Goal: Transaction & Acquisition: Subscribe to service/newsletter

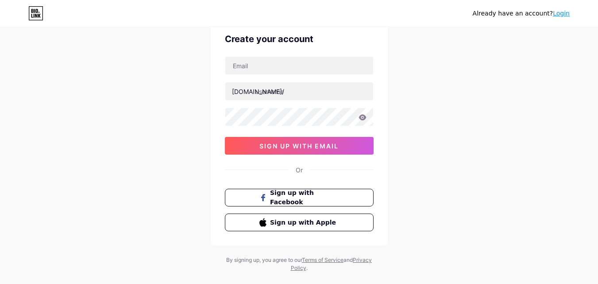
scroll to position [55, 0]
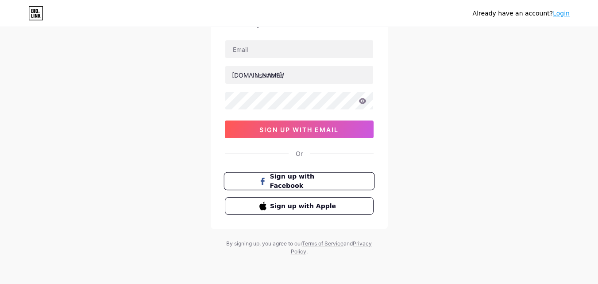
click at [301, 178] on span "Sign up with Facebook" at bounding box center [305, 181] width 70 height 19
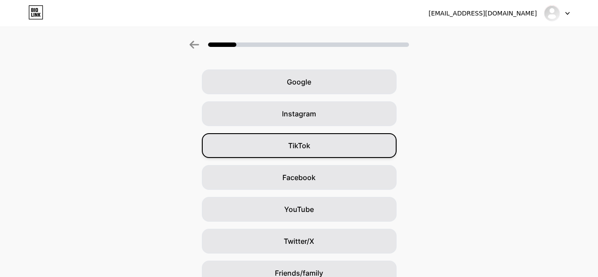
scroll to position [44, 0]
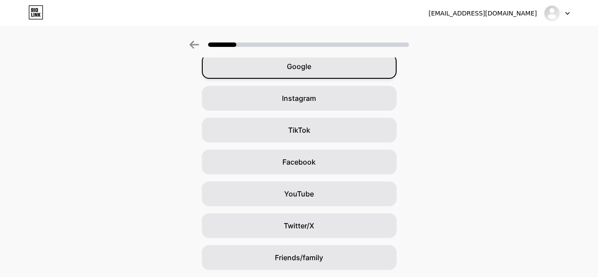
click at [285, 61] on div "Google" at bounding box center [299, 66] width 195 height 25
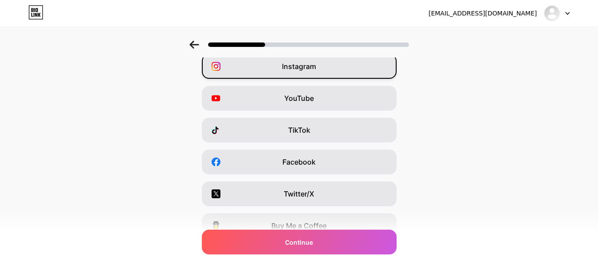
scroll to position [0, 0]
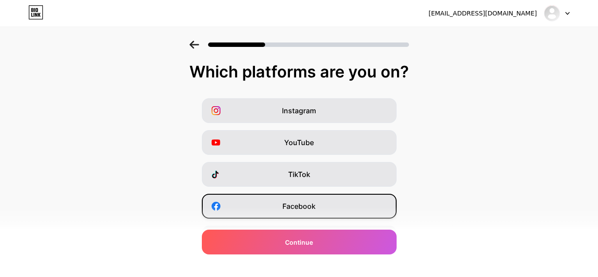
click at [305, 209] on span "Facebook" at bounding box center [299, 206] width 33 height 11
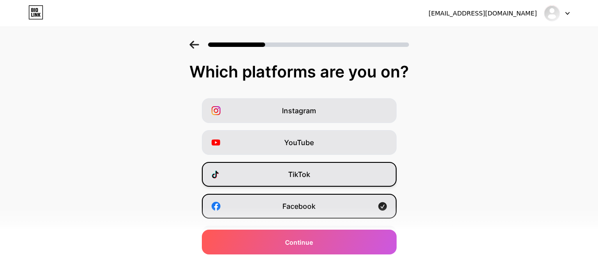
click at [314, 173] on div "TikTok" at bounding box center [299, 174] width 195 height 25
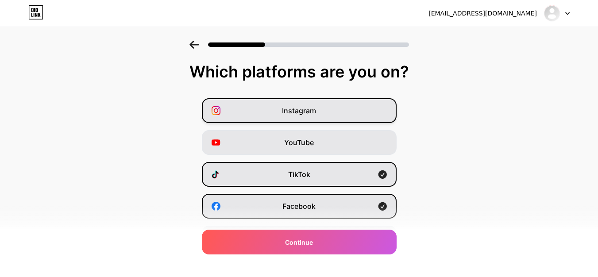
click at [340, 107] on div "Instagram" at bounding box center [299, 110] width 195 height 25
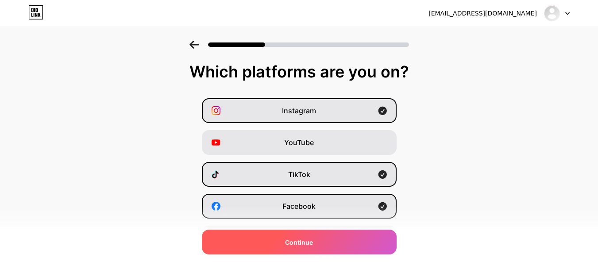
click at [315, 248] on div "Continue" at bounding box center [299, 242] width 195 height 25
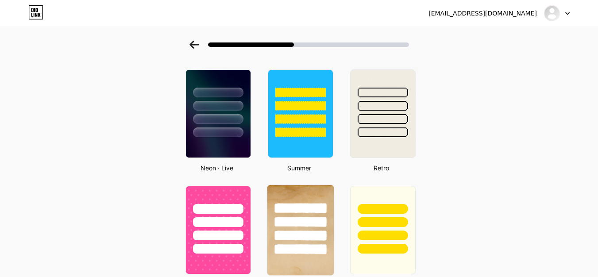
scroll to position [291, 0]
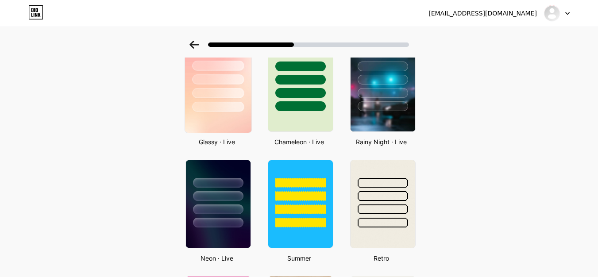
click at [215, 91] on div at bounding box center [218, 93] width 52 height 10
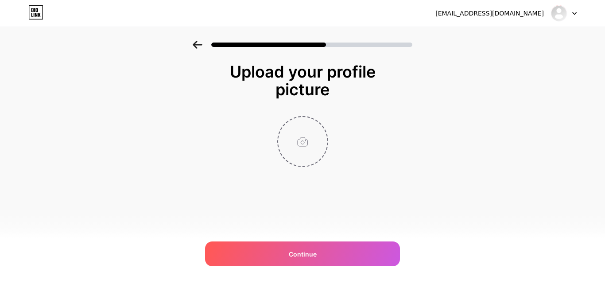
click at [312, 144] on input "file" at bounding box center [302, 141] width 49 height 49
type input "C:\fakepath\485076046_3987519084900262_6105159585629419949_n.jpg"
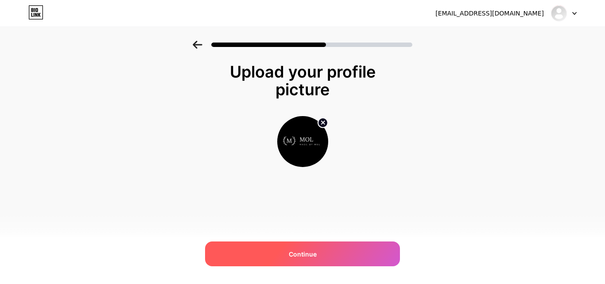
click at [299, 252] on span "Continue" at bounding box center [303, 253] width 28 height 9
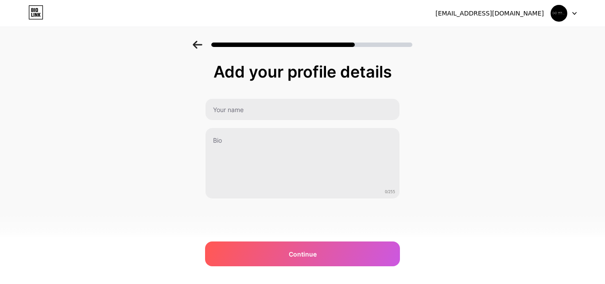
click at [256, 97] on div "Add your profile details 0/255 Continue Error" at bounding box center [302, 131] width 195 height 136
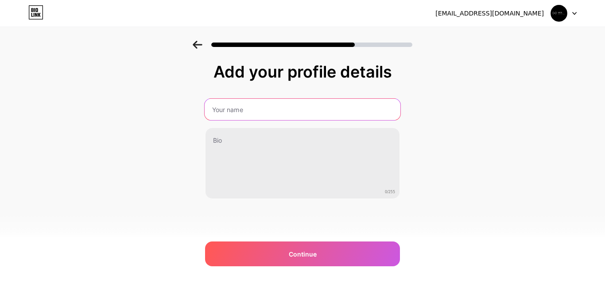
click at [266, 110] on input "text" at bounding box center [303, 109] width 196 height 21
type input "Bigsize MOL"
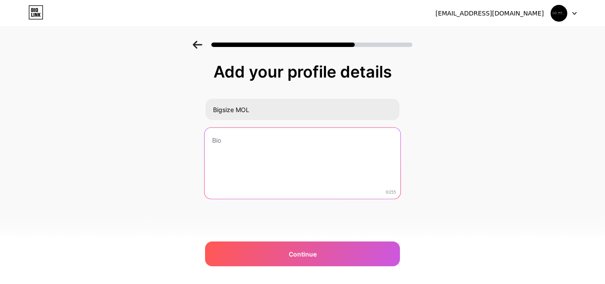
paste textarea "Bigsize Mol Clothing là thương hiệu thời trang chuyên dành cho phái đẹp có vóc …"
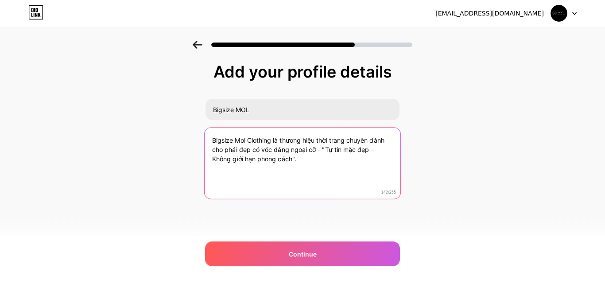
paste textarea "Bigsize MOL – Đẹp là quyền của mọi cô gái Zalo : 0888813197"
drag, startPoint x: 271, startPoint y: 188, endPoint x: 197, endPoint y: 185, distance: 73.6
click at [197, 185] on div "Add your profile details Bigsize MOL Bigsize Mol Clothing là thương hiệu thời t…" at bounding box center [302, 142] width 605 height 202
click at [257, 167] on textarea "Bigsize Mol Clothing là thương hiệu thời trang chuyên dành cho phái đẹp có vóc …" at bounding box center [303, 164] width 196 height 72
click at [313, 159] on textarea "Bigsize Mol Clothing là thương hiệu thời trang chuyên dành cho phái đẹp có vóc …" at bounding box center [303, 164] width 196 height 72
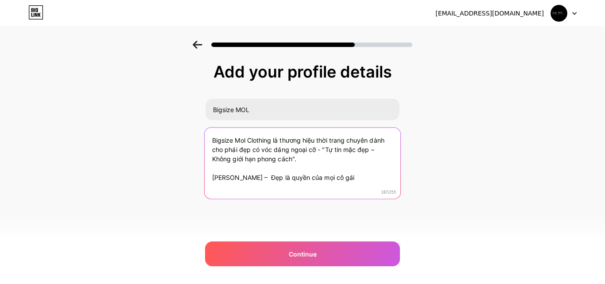
click at [346, 164] on textarea "Bigsize Mol Clothing là thương hiệu thời trang chuyên dành cho phái đẹp có vóc …" at bounding box center [303, 164] width 196 height 72
click at [279, 197] on textarea "Bigsize Mol Clothing là thương hiệu thời trang chuyên dành cho phái đẹp có vóc …" at bounding box center [303, 164] width 196 height 72
click at [281, 190] on textarea "Bigsize Mol Clothing là thương hiệu thời trang chuyên dành cho phái đẹp có vóc …" at bounding box center [303, 164] width 196 height 72
click at [265, 152] on textarea "Bigsize Mol Clothing là thương hiệu thời trang chuyên dành cho phái đẹp có vóc …" at bounding box center [303, 164] width 196 height 72
click at [278, 150] on textarea "Bigsize Mol Clothing là thương hiệu thời trang chuyên dành cho phái đẹp có vóc …" at bounding box center [303, 164] width 196 height 72
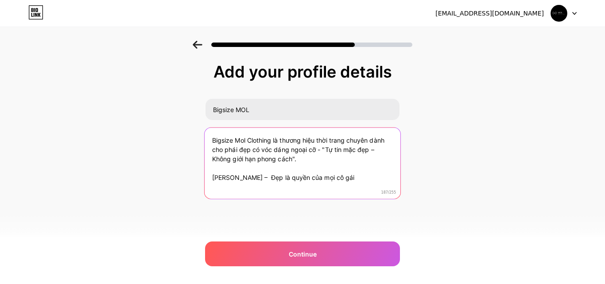
drag, startPoint x: 308, startPoint y: 151, endPoint x: 331, endPoint y: 151, distance: 22.6
click at [331, 151] on textarea "Bigsize Mol Clothing là thương hiệu thời trang chuyên dành cho phái đẹp có vóc …" at bounding box center [303, 164] width 196 height 72
click at [331, 159] on textarea "Bigsize Mol Clothing là thương hiệu thời trang chuyên dành cho phái đẹp có vóc …" at bounding box center [303, 164] width 196 height 72
click at [330, 161] on textarea "Bigsize Mol Clothing là thương hiệu thời trang chuyên dành cho phái đẹp có vóc …" at bounding box center [303, 164] width 196 height 72
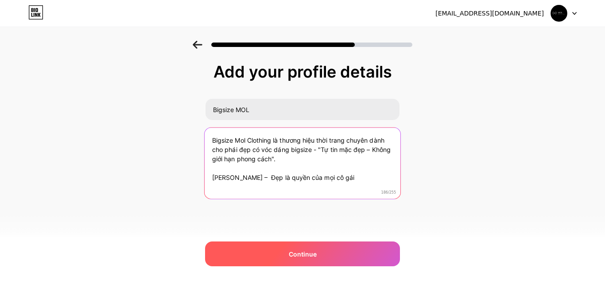
type textarea "Bigsize Mol Clothing là thương hiệu thời trang chuyên dành cho phái đẹp có vóc …"
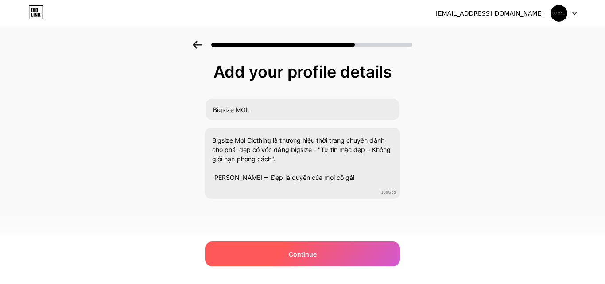
click at [298, 259] on div "Continue" at bounding box center [302, 253] width 195 height 25
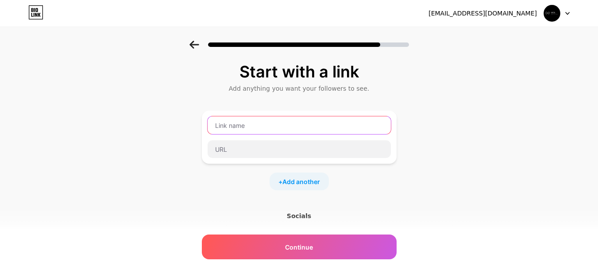
click at [254, 130] on input "text" at bounding box center [299, 125] width 183 height 18
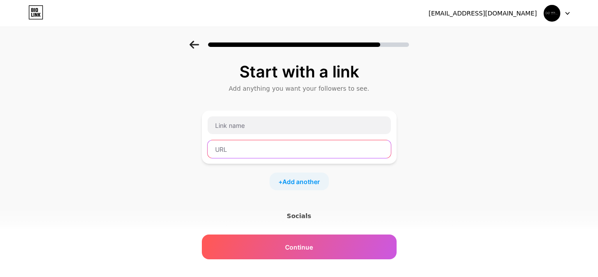
click at [244, 149] on input "text" at bounding box center [299, 149] width 183 height 18
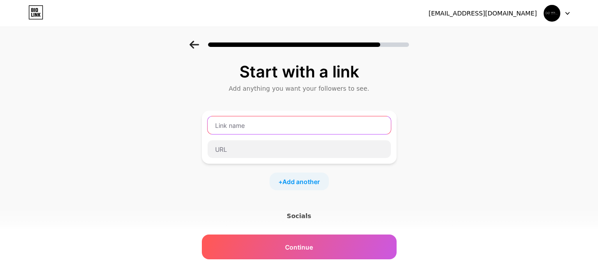
click at [250, 128] on input "text" at bounding box center [299, 125] width 183 height 18
click at [307, 181] on span "Add another" at bounding box center [302, 181] width 38 height 9
click at [250, 119] on input "text" at bounding box center [299, 125] width 183 height 18
type input "MUA TẠI WEBSITE"
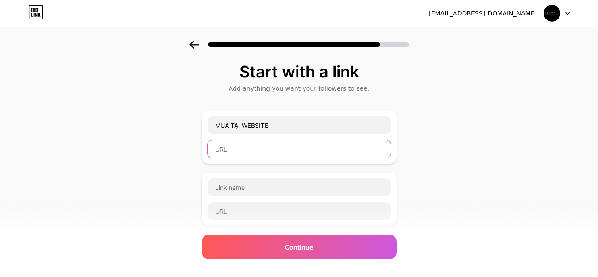
click at [260, 148] on input "text" at bounding box center [299, 149] width 183 height 18
paste input "https://bigsizemol.com/"
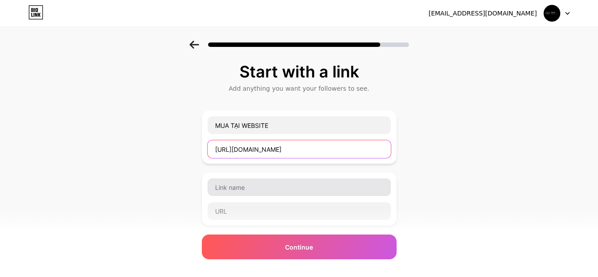
type input "https://bigsizemol.com/"
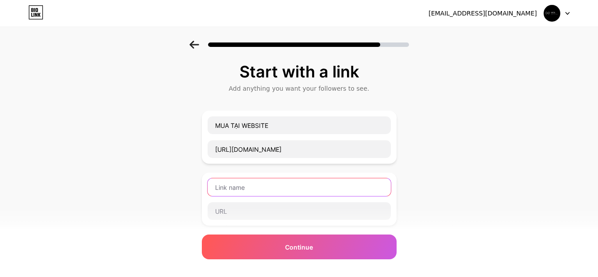
click at [271, 190] on input "text" at bounding box center [299, 187] width 183 height 18
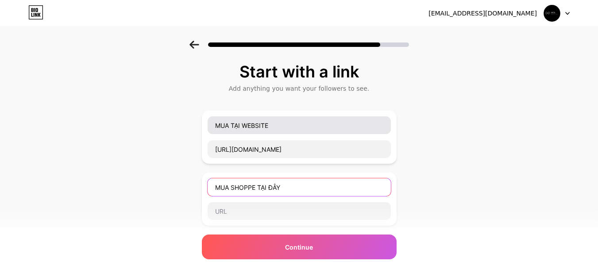
type input "MUA SHOPPE TẠI ĐÂY"
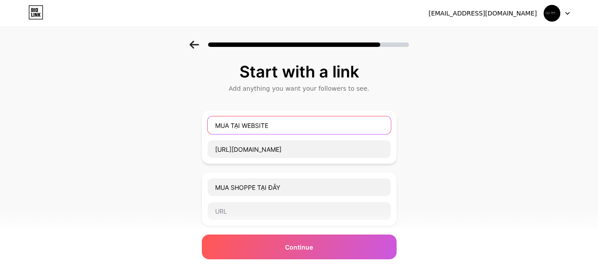
click at [235, 125] on input "MUA TẠI WEBSITE" at bounding box center [299, 125] width 183 height 18
drag, startPoint x: 236, startPoint y: 128, endPoint x: 245, endPoint y: 128, distance: 8.9
click at [245, 128] on input "MUA TẠI WEBSITE" at bounding box center [299, 125] width 183 height 18
click at [284, 125] on input "MUA WEBSITE" at bounding box center [299, 125] width 183 height 18
type input "MUA WEBSITE TẠI ĐÂY"
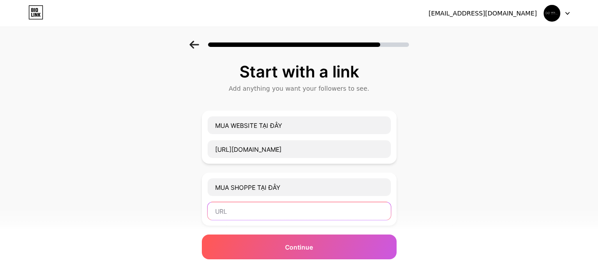
click at [252, 211] on input "text" at bounding box center [299, 211] width 183 height 18
paste input "https://shopee.vn/bigsizemol"
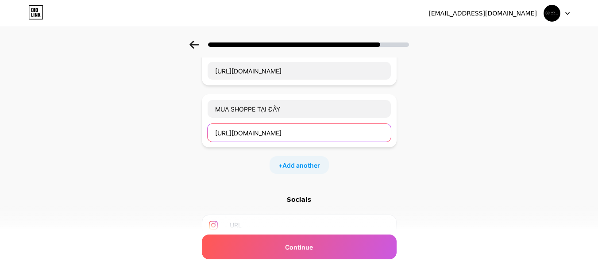
scroll to position [172, 0]
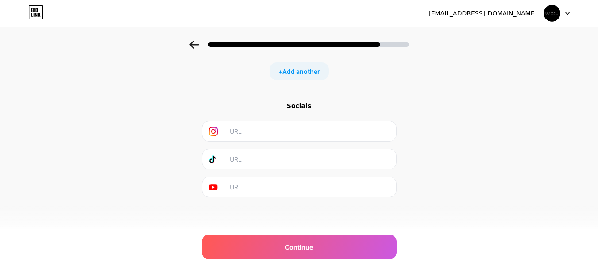
type input "https://shopee.vn/bigsizemol"
click at [249, 133] on input "text" at bounding box center [310, 131] width 161 height 20
click at [246, 154] on input "text" at bounding box center [310, 159] width 161 height 20
click at [249, 193] on input "text" at bounding box center [310, 187] width 161 height 20
click at [256, 160] on input "text" at bounding box center [310, 159] width 161 height 20
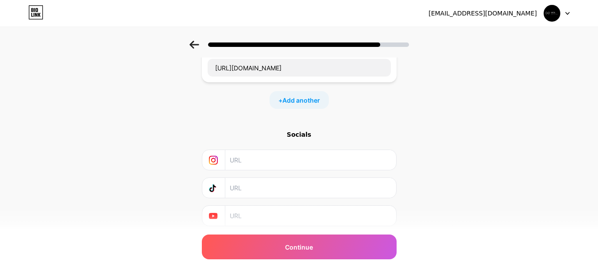
scroll to position [128, 0]
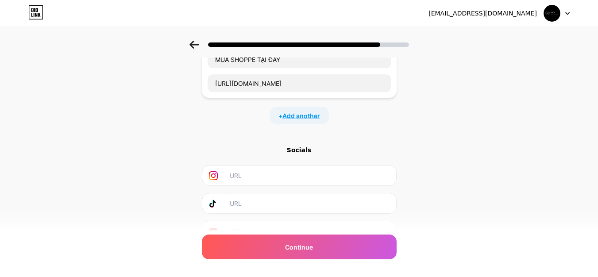
click at [308, 119] on span "Add another" at bounding box center [302, 115] width 38 height 9
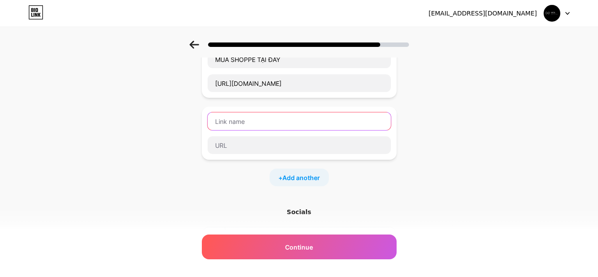
click at [257, 119] on input "text" at bounding box center [299, 121] width 183 height 18
type input "LIÊN HỆ ZALO NGAY"
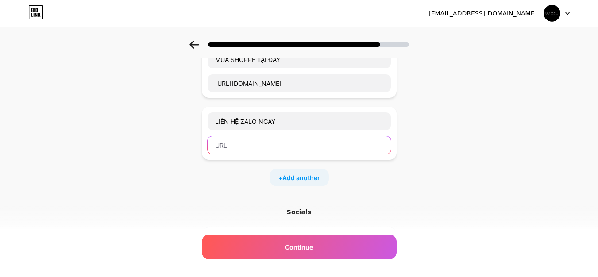
click at [246, 145] on input "text" at bounding box center [299, 145] width 183 height 18
paste input "https://zalo.me/0888813197"
type input "https://zalo.me/0888813197"
click at [304, 176] on span "Add another" at bounding box center [302, 177] width 38 height 9
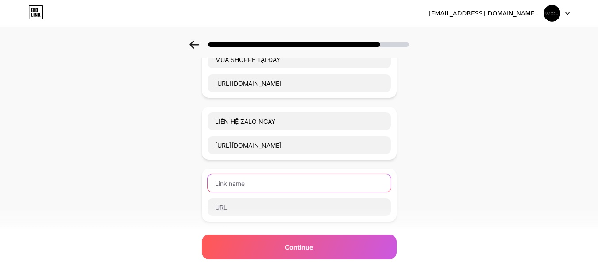
click at [306, 181] on input "text" at bounding box center [299, 183] width 183 height 18
type input "THAM KHẢO FANPAGE"
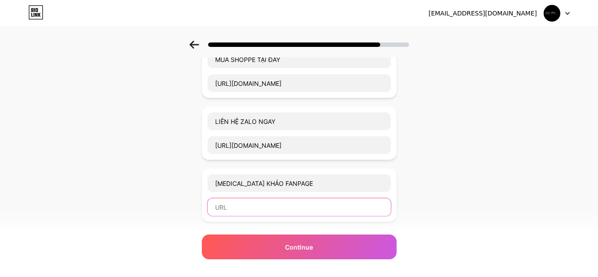
click at [274, 215] on input "text" at bounding box center [299, 207] width 183 height 18
paste input "https://www.facebook.com/bigsizemol"
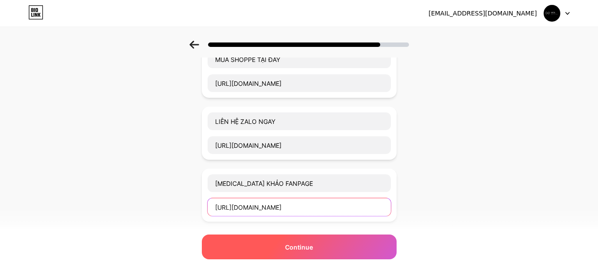
type input "https://www.facebook.com/bigsizemol"
click at [322, 246] on div "Continue" at bounding box center [299, 247] width 195 height 25
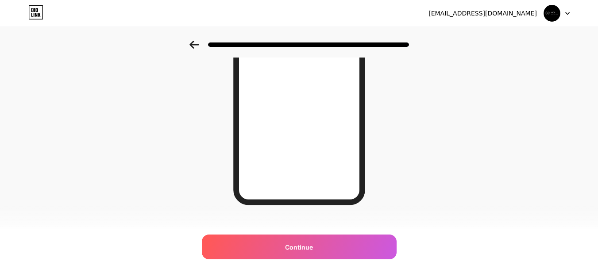
scroll to position [168, 0]
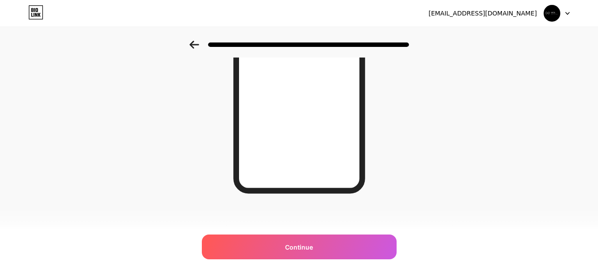
click at [566, 11] on div at bounding box center [557, 13] width 26 height 16
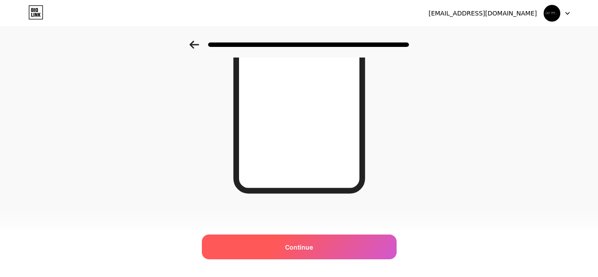
click at [298, 256] on div "Continue" at bounding box center [299, 247] width 195 height 25
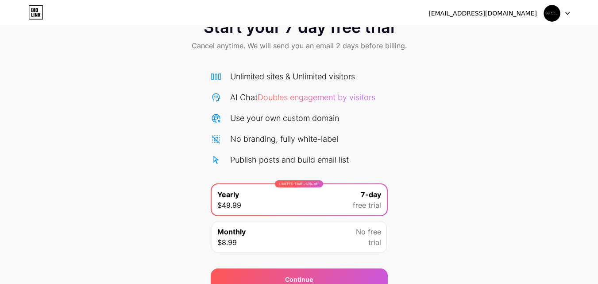
scroll to position [73, 0]
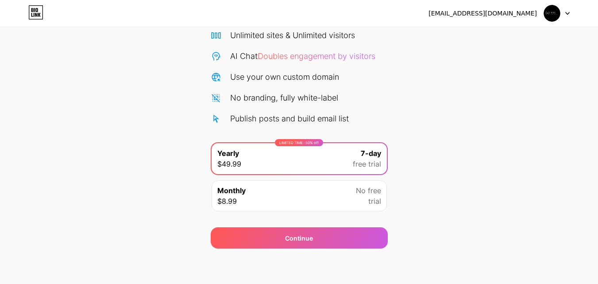
click at [293, 194] on div "Monthly $8.99 No free trial" at bounding box center [299, 195] width 175 height 31
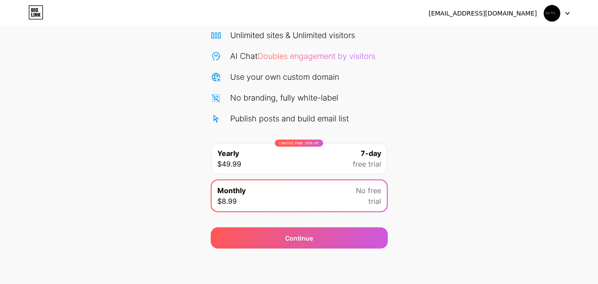
click at [329, 160] on div "LIMITED TIME : 50% off Yearly $49.99 7-day free trial" at bounding box center [299, 158] width 175 height 31
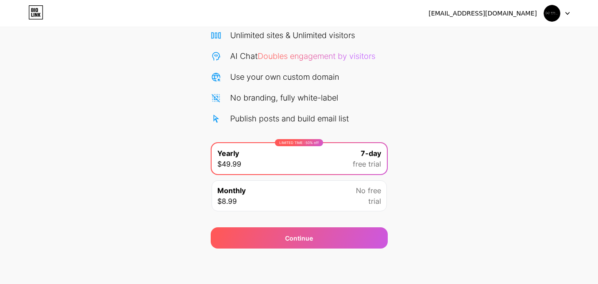
click at [327, 184] on div "Monthly $8.99 No free trial" at bounding box center [299, 195] width 175 height 31
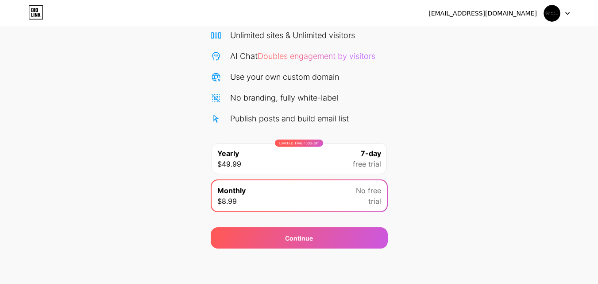
click at [336, 164] on div "LIMITED TIME : 50% off Yearly $49.99 7-day free trial" at bounding box center [299, 158] width 175 height 31
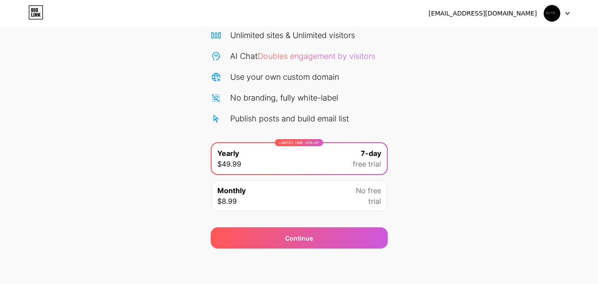
click at [329, 189] on div "Monthly $8.99 No free trial" at bounding box center [299, 195] width 175 height 31
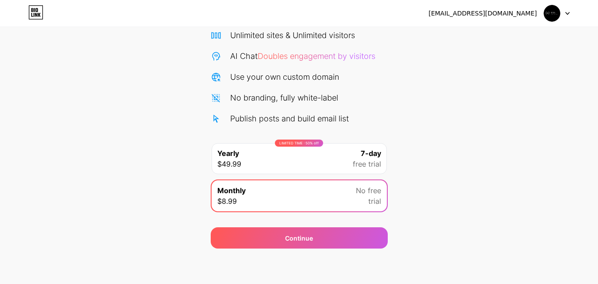
click at [344, 163] on div "LIMITED TIME : 50% off Yearly $49.99 7-day free trial" at bounding box center [299, 158] width 175 height 31
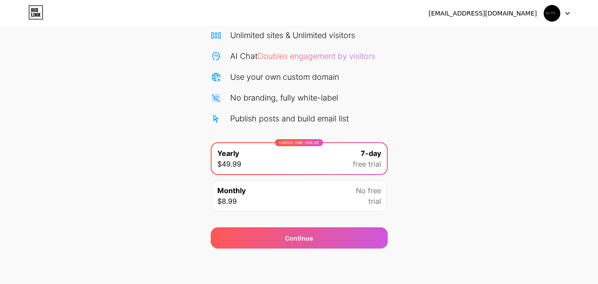
click at [399, 113] on div "Start your 7 day free trial Cancel anytime. We will send you an email 2 days be…" at bounding box center [299, 108] width 598 height 280
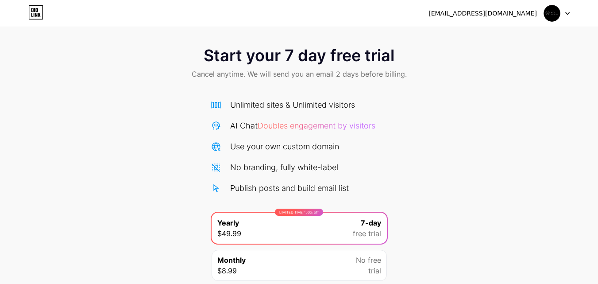
scroll to position [0, 0]
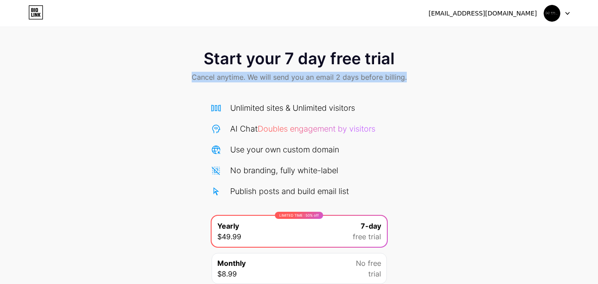
drag, startPoint x: 228, startPoint y: 78, endPoint x: 446, endPoint y: 101, distance: 220.0
click at [445, 98] on div "Start your 7 day free trial Cancel anytime. We will send you an email 2 days be…" at bounding box center [299, 181] width 598 height 280
click at [447, 107] on div "Start your 7 day free trial Cancel anytime. We will send you an email 2 days be…" at bounding box center [299, 181] width 598 height 280
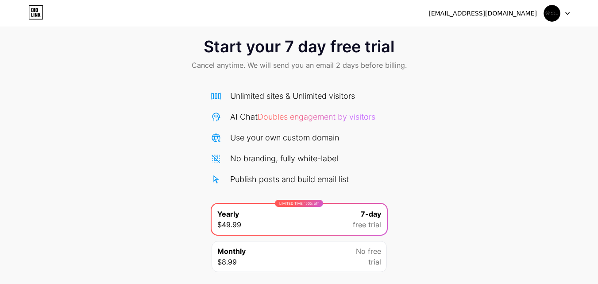
scroll to position [73, 0]
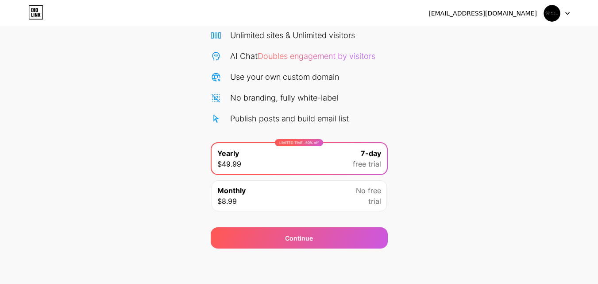
click at [333, 194] on div "Monthly $8.99 No free trial" at bounding box center [299, 195] width 175 height 31
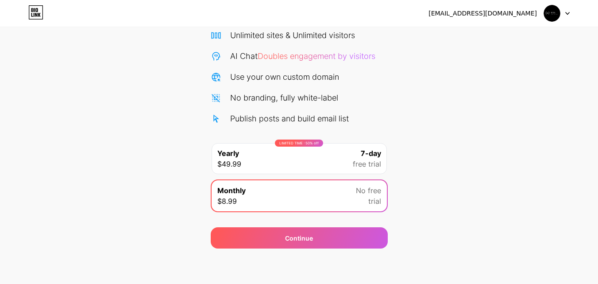
click at [326, 163] on div "LIMITED TIME : 50% off Yearly $49.99 7-day free trial" at bounding box center [299, 158] width 175 height 31
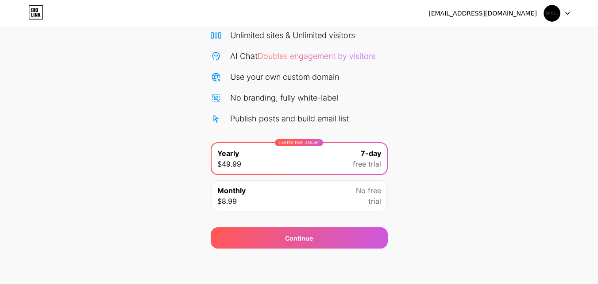
click at [307, 188] on div "Monthly $8.99 No free trial" at bounding box center [299, 195] width 175 height 31
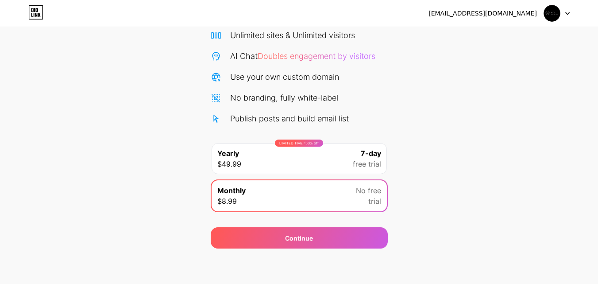
click at [314, 161] on div "LIMITED TIME : 50% off Yearly $49.99 7-day free trial" at bounding box center [299, 158] width 175 height 31
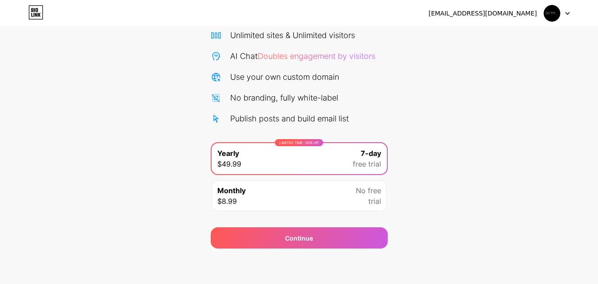
click at [322, 205] on div "Monthly $8.99 No free trial" at bounding box center [299, 195] width 175 height 31
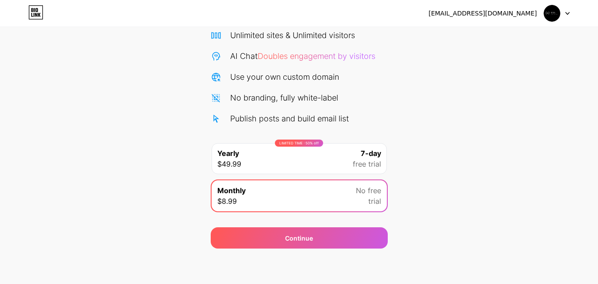
click at [331, 159] on div "LIMITED TIME : 50% off Yearly $49.99 7-day free trial" at bounding box center [299, 158] width 175 height 31
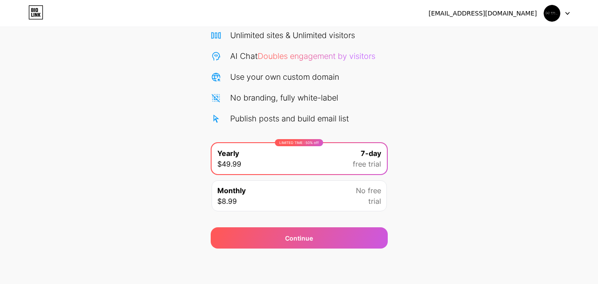
click at [331, 197] on div "Monthly $8.99 No free trial" at bounding box center [299, 195] width 175 height 31
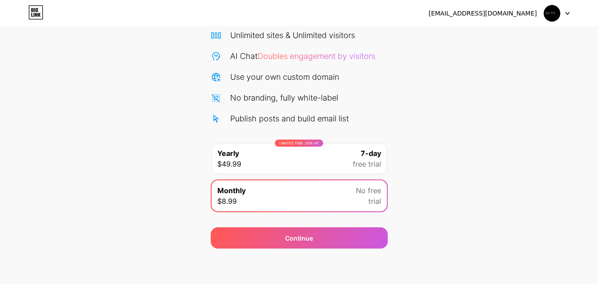
click at [329, 170] on div "LIMITED TIME : 50% off Yearly $49.99 7-day free trial" at bounding box center [299, 158] width 175 height 31
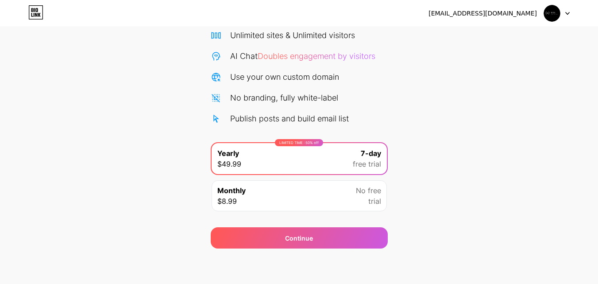
click at [332, 200] on div "Monthly $8.99 No free trial" at bounding box center [299, 195] width 175 height 31
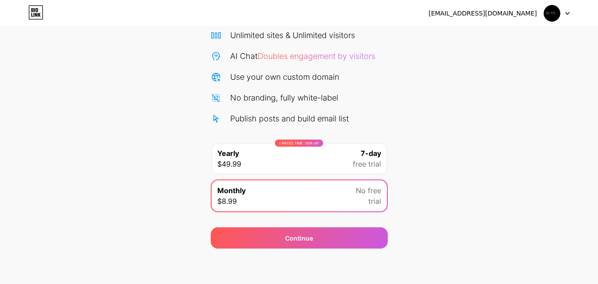
click at [335, 163] on div "LIMITED TIME : 50% off Yearly $49.99 7-day free trial" at bounding box center [299, 158] width 175 height 31
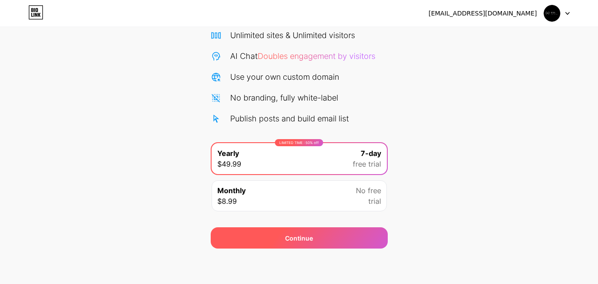
click at [359, 233] on div "Continue" at bounding box center [299, 237] width 177 height 21
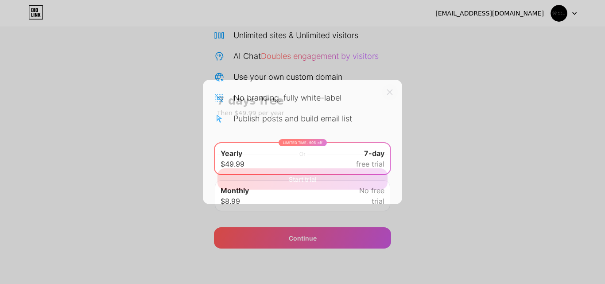
click at [391, 101] on div "7 days free Then $49.99 per year Or Start trial" at bounding box center [302, 142] width 199 height 124
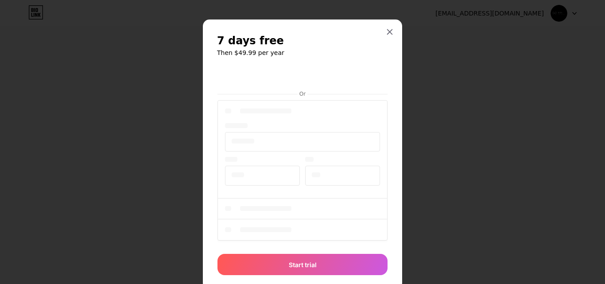
click at [388, 91] on div "7 days free Then $49.99 per year Or Start trial" at bounding box center [302, 154] width 199 height 270
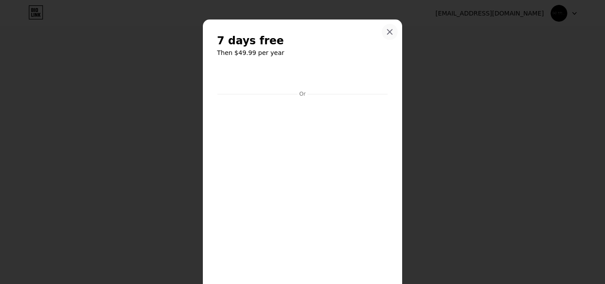
click at [386, 28] on icon at bounding box center [389, 31] width 7 height 7
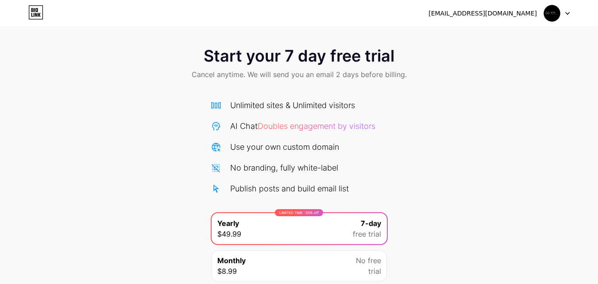
scroll to position [0, 0]
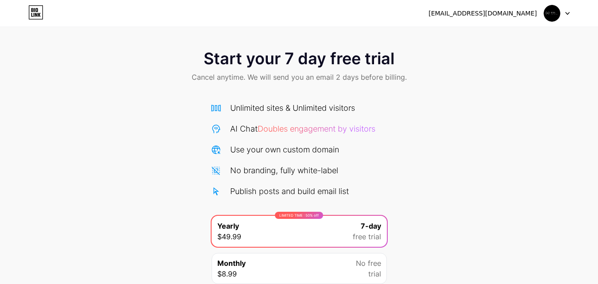
click at [566, 15] on icon at bounding box center [568, 13] width 4 height 3
click at [482, 37] on li "Logout" at bounding box center [515, 36] width 110 height 24
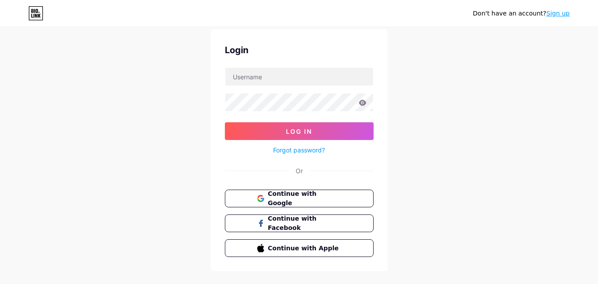
scroll to position [43, 0]
